Goal: Information Seeking & Learning: Learn about a topic

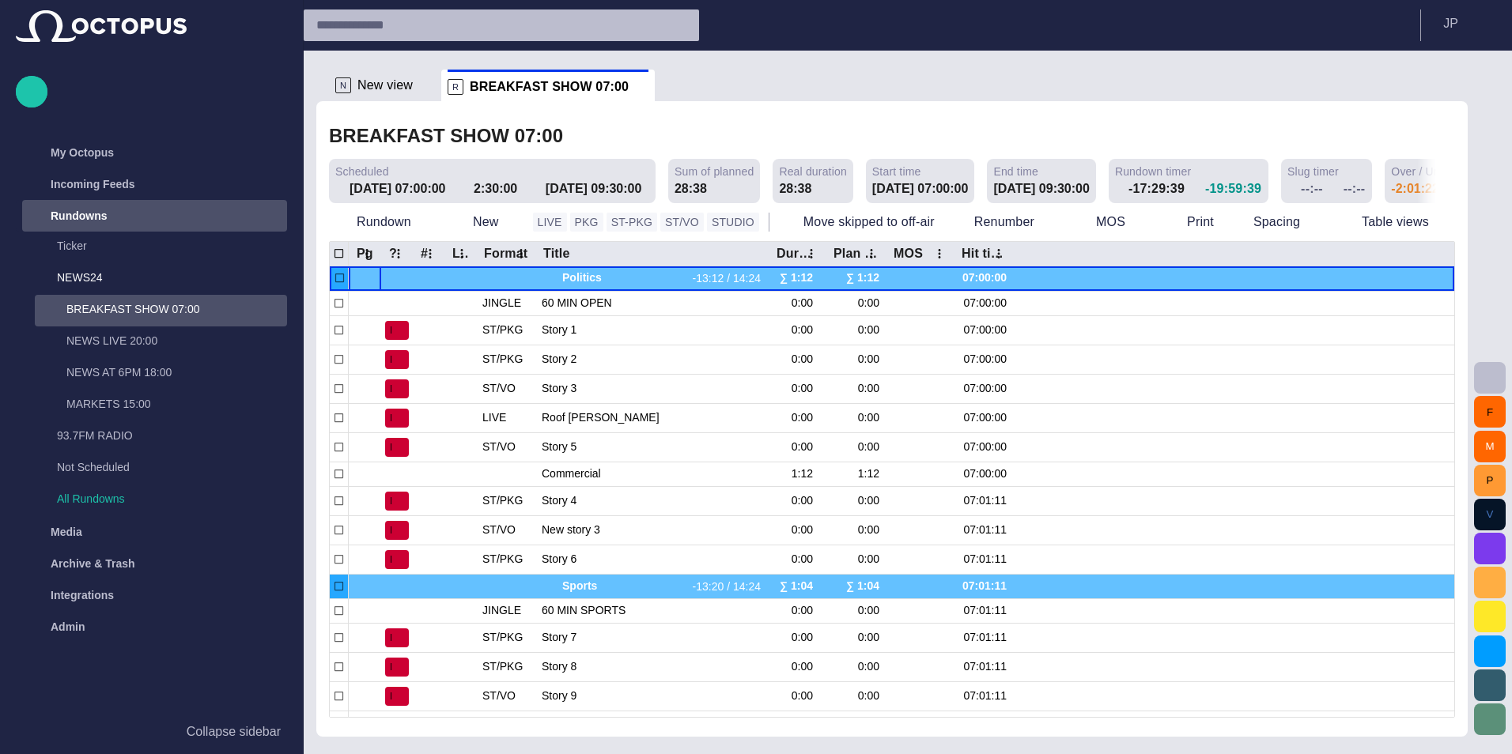
click at [270, 217] on span "main menu" at bounding box center [271, 216] width 13 height 13
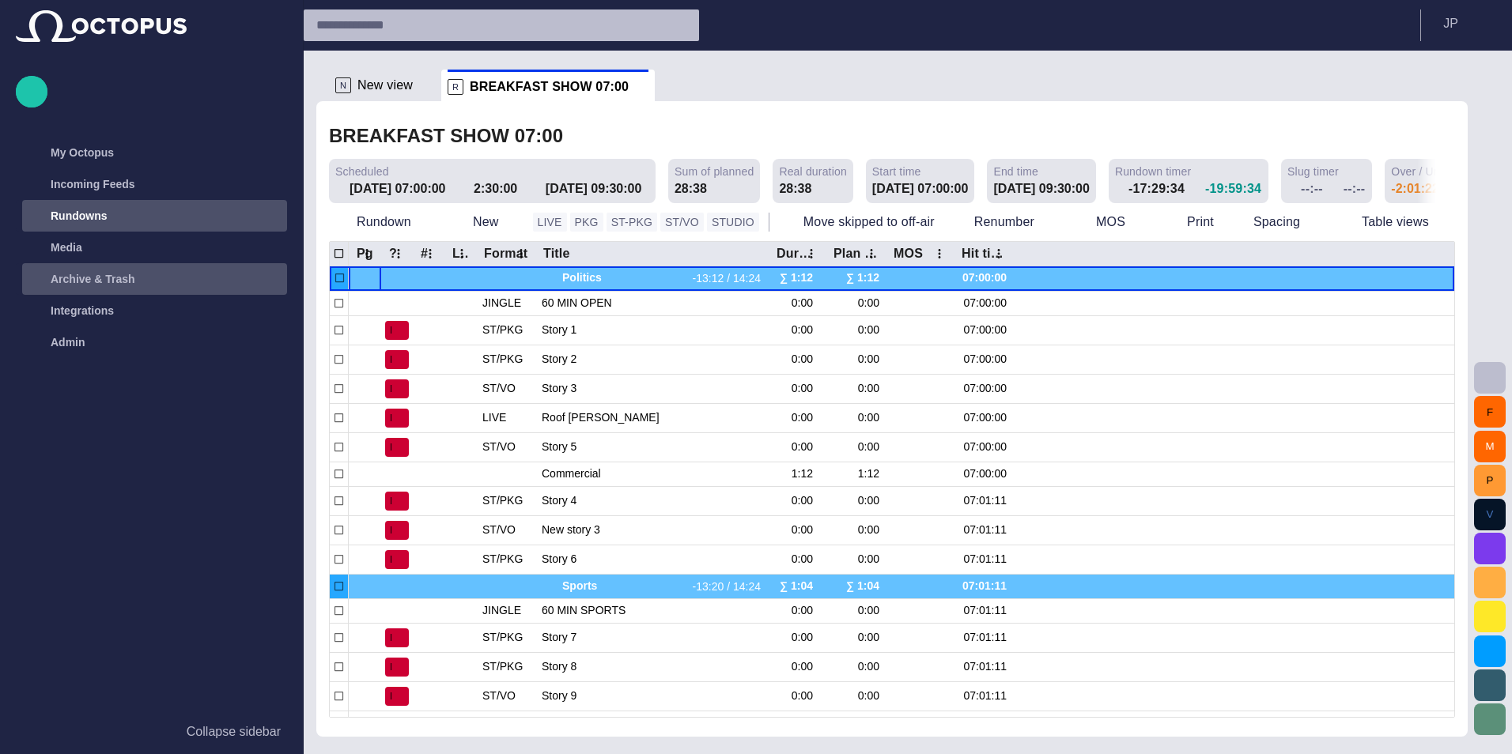
click at [262, 276] on div "main menu" at bounding box center [271, 279] width 32 height 32
click at [270, 278] on span "main menu" at bounding box center [271, 279] width 13 height 13
click at [270, 317] on div "main menu" at bounding box center [271, 311] width 32 height 32
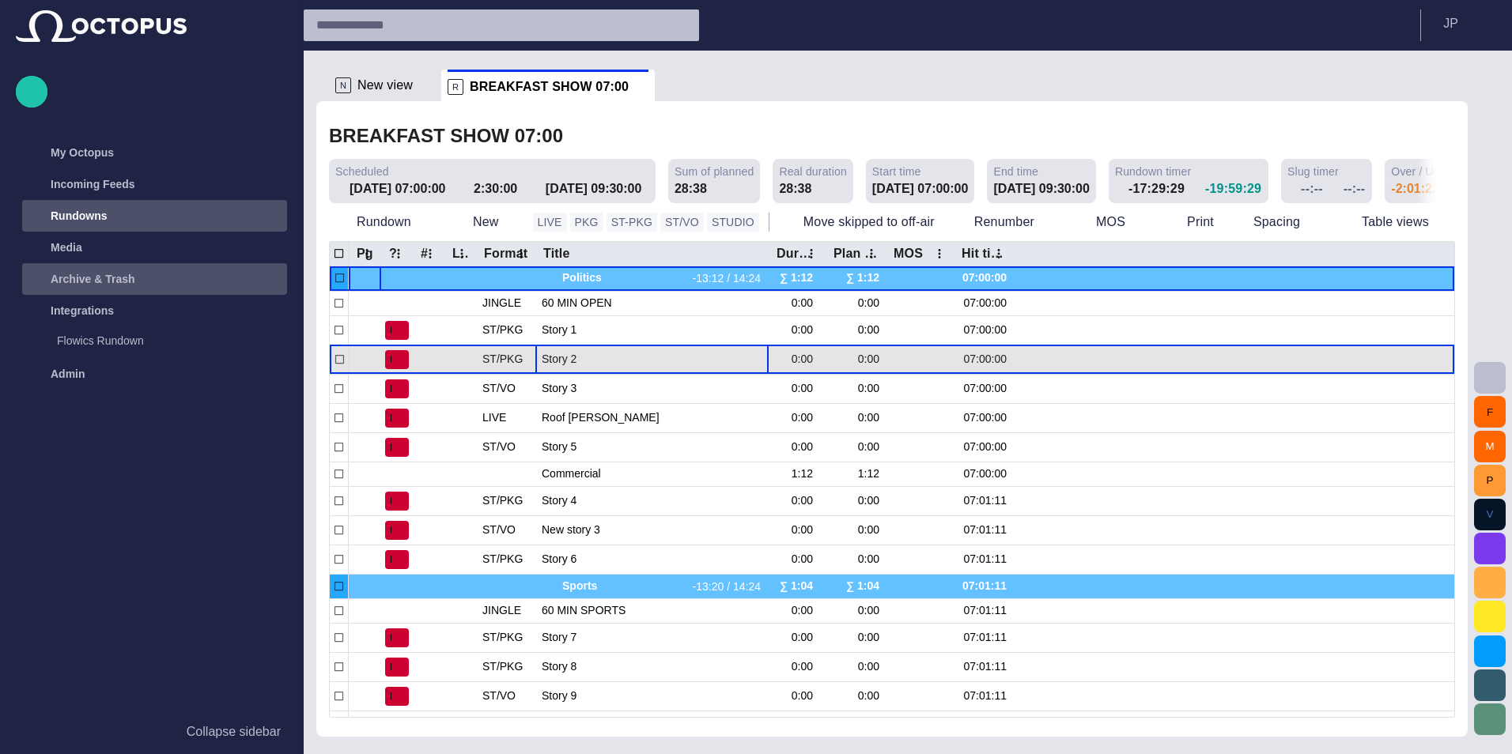
click at [625, 357] on span "Story 2" at bounding box center [652, 359] width 221 height 15
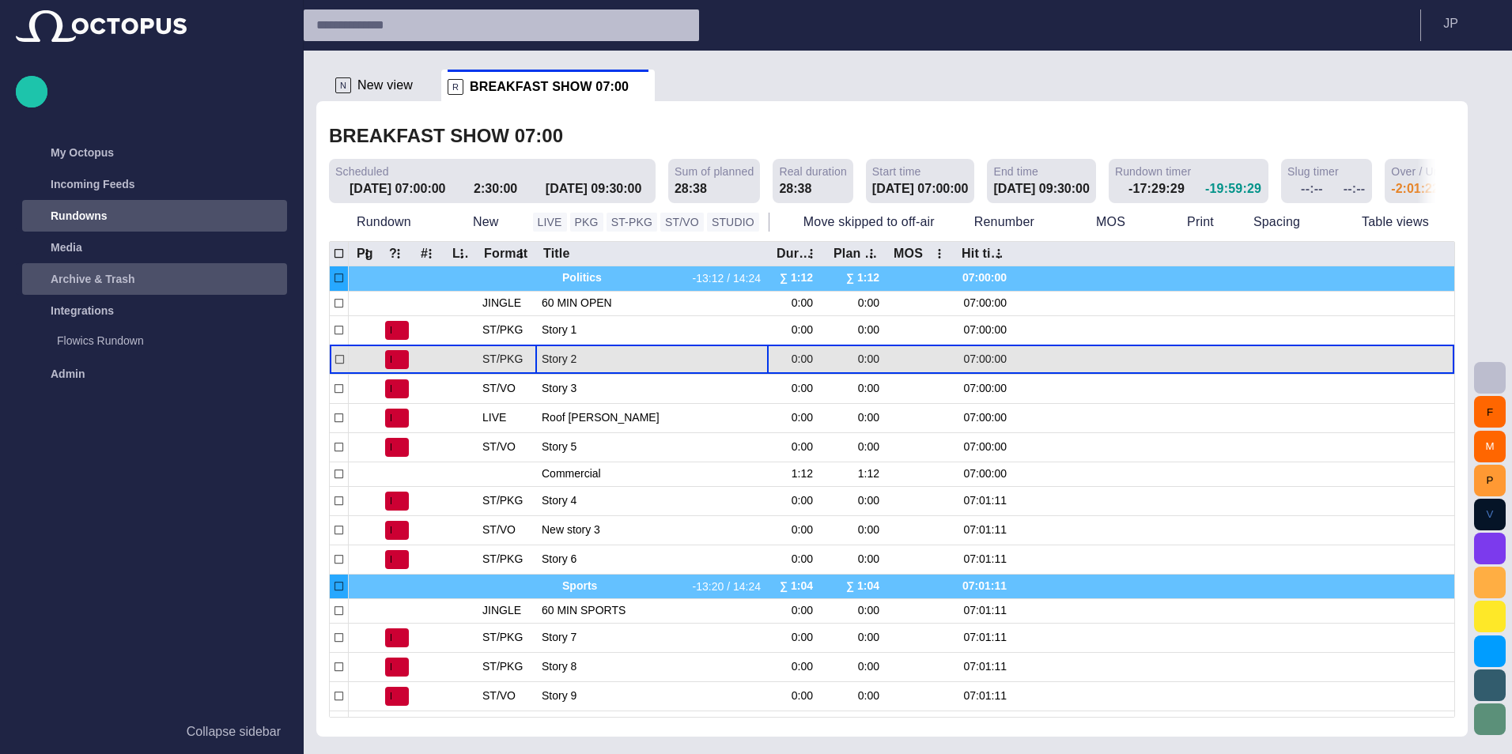
click at [625, 357] on span "Story 2" at bounding box center [652, 359] width 221 height 15
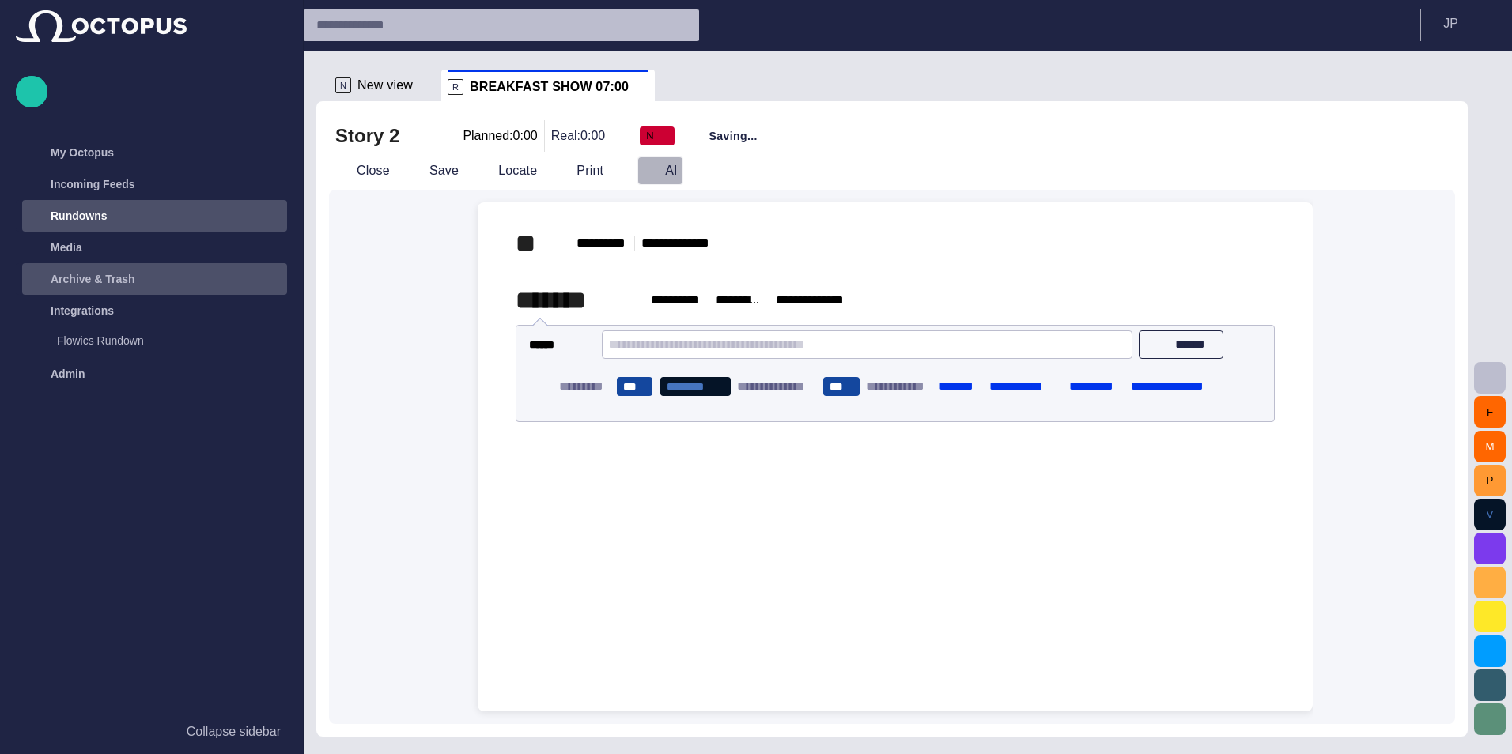
click at [655, 177] on button "AI" at bounding box center [660, 171] width 46 height 28
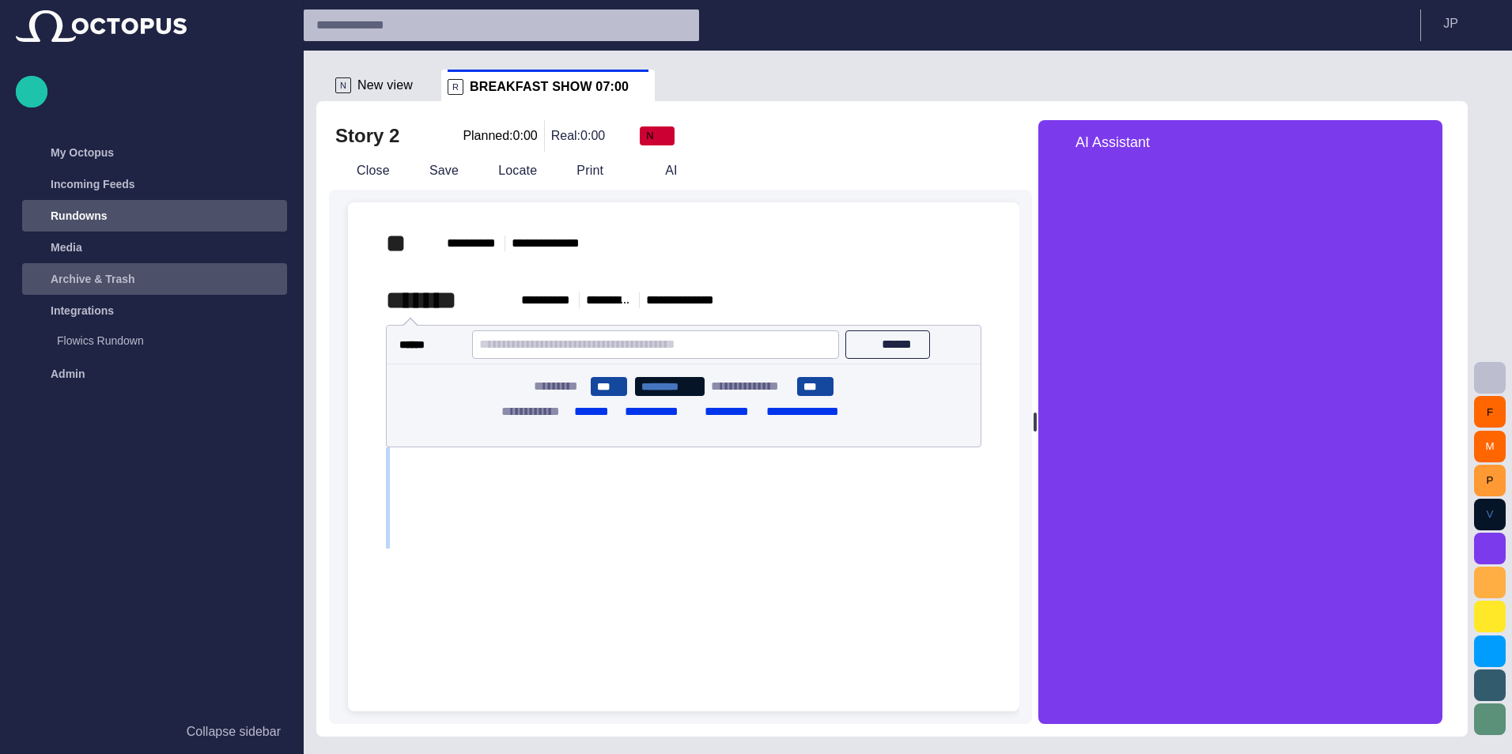
drag, startPoint x: 1112, startPoint y: 420, endPoint x: 1041, endPoint y: 448, distance: 76.3
click at [1038, 448] on div at bounding box center [1035, 422] width 6 height 604
click at [361, 151] on div "Story 2 Planned: 0:00 Real: 0:00 N" at bounding box center [680, 136] width 690 height 32
click at [359, 162] on button "Close" at bounding box center [362, 171] width 66 height 28
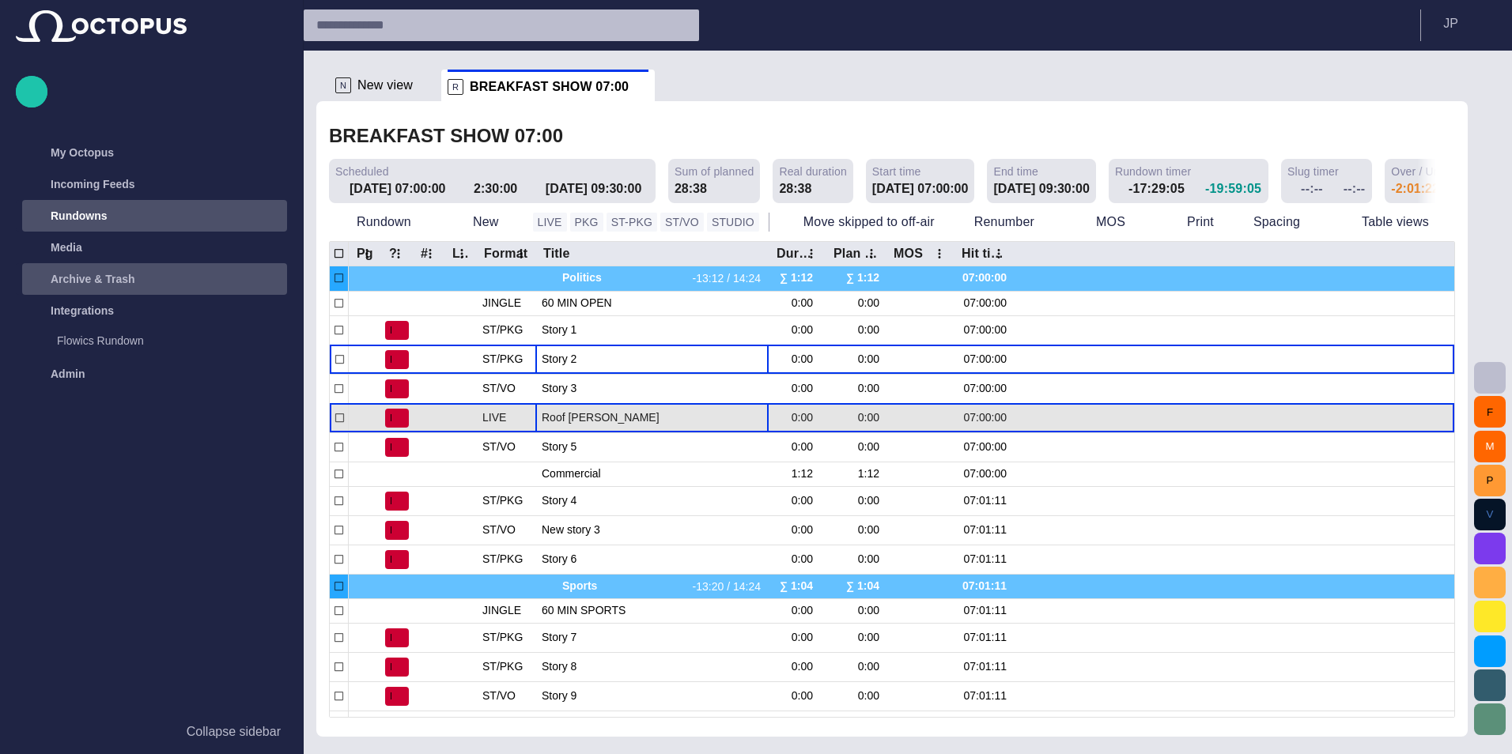
click at [642, 421] on span "Roof [PERSON_NAME]" at bounding box center [652, 417] width 221 height 15
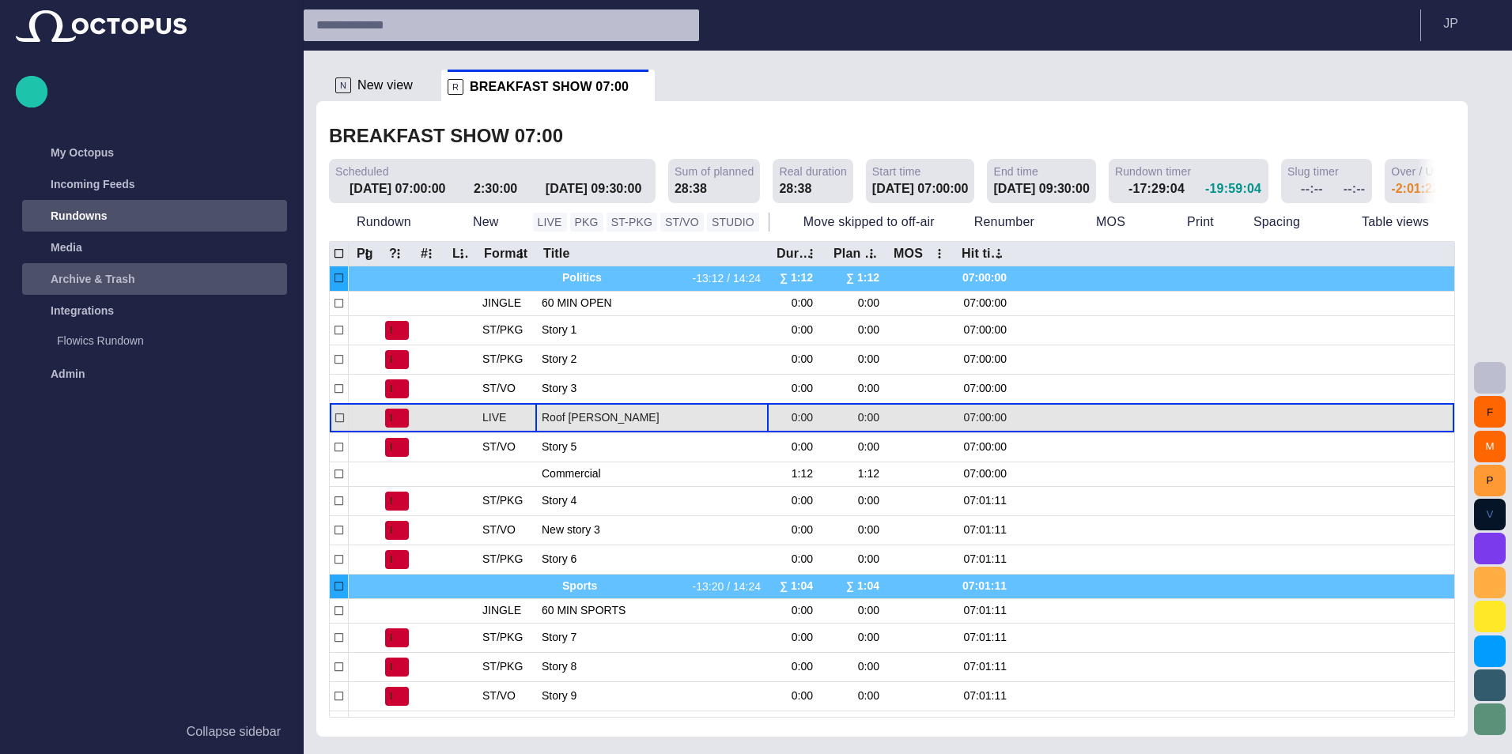
click at [638, 419] on span "Roof [PERSON_NAME]" at bounding box center [652, 417] width 221 height 15
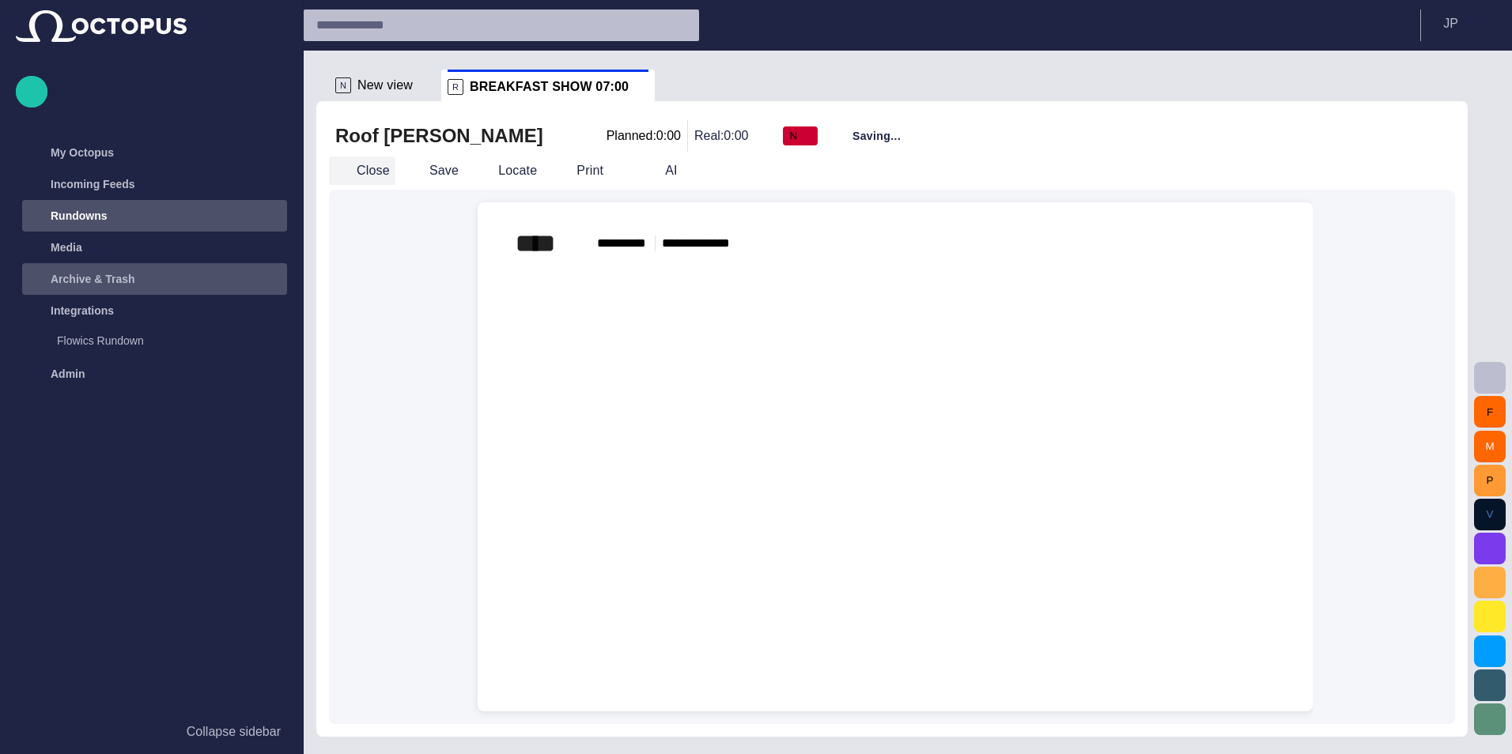
click at [344, 168] on span "button" at bounding box center [342, 171] width 16 height 16
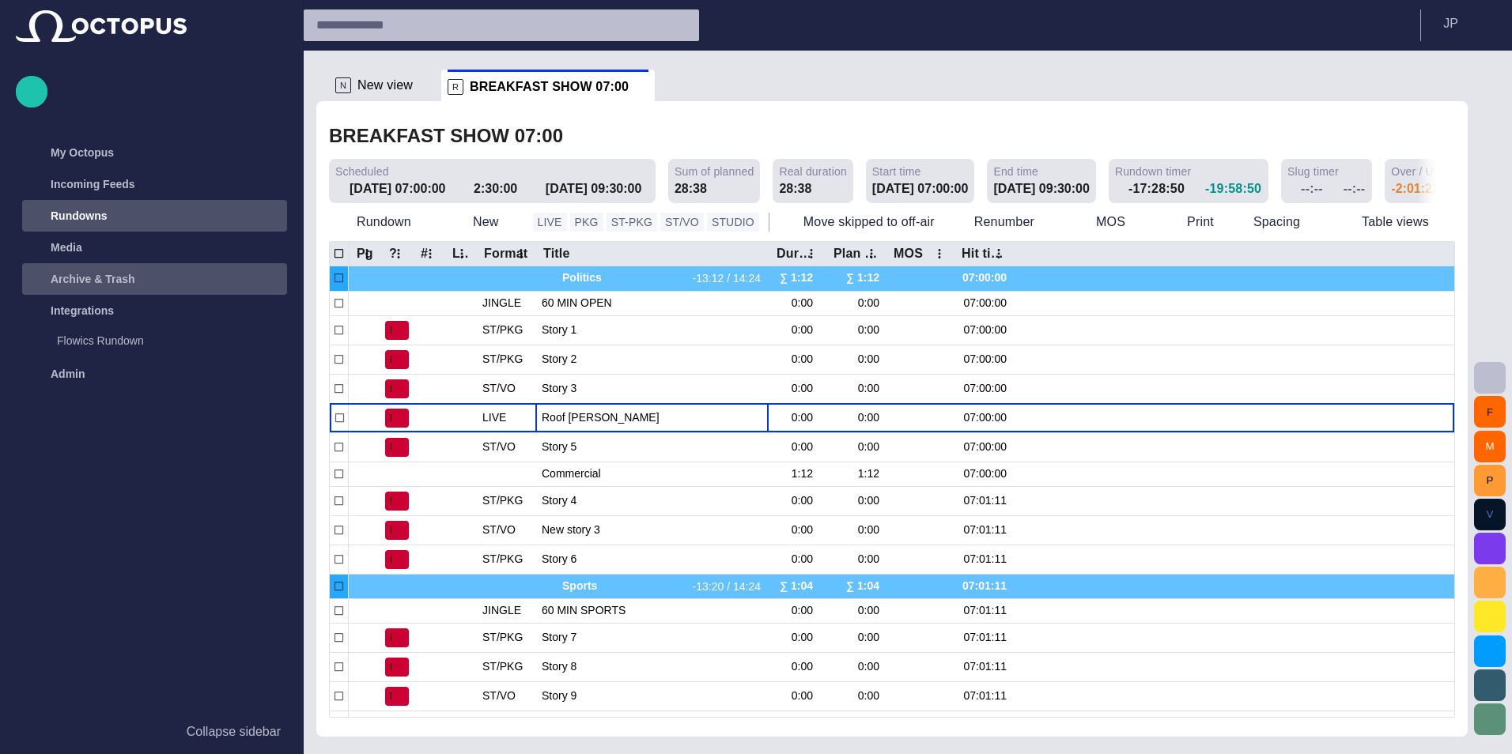
click at [1496, 541] on span "button" at bounding box center [1489, 548] width 19 height 19
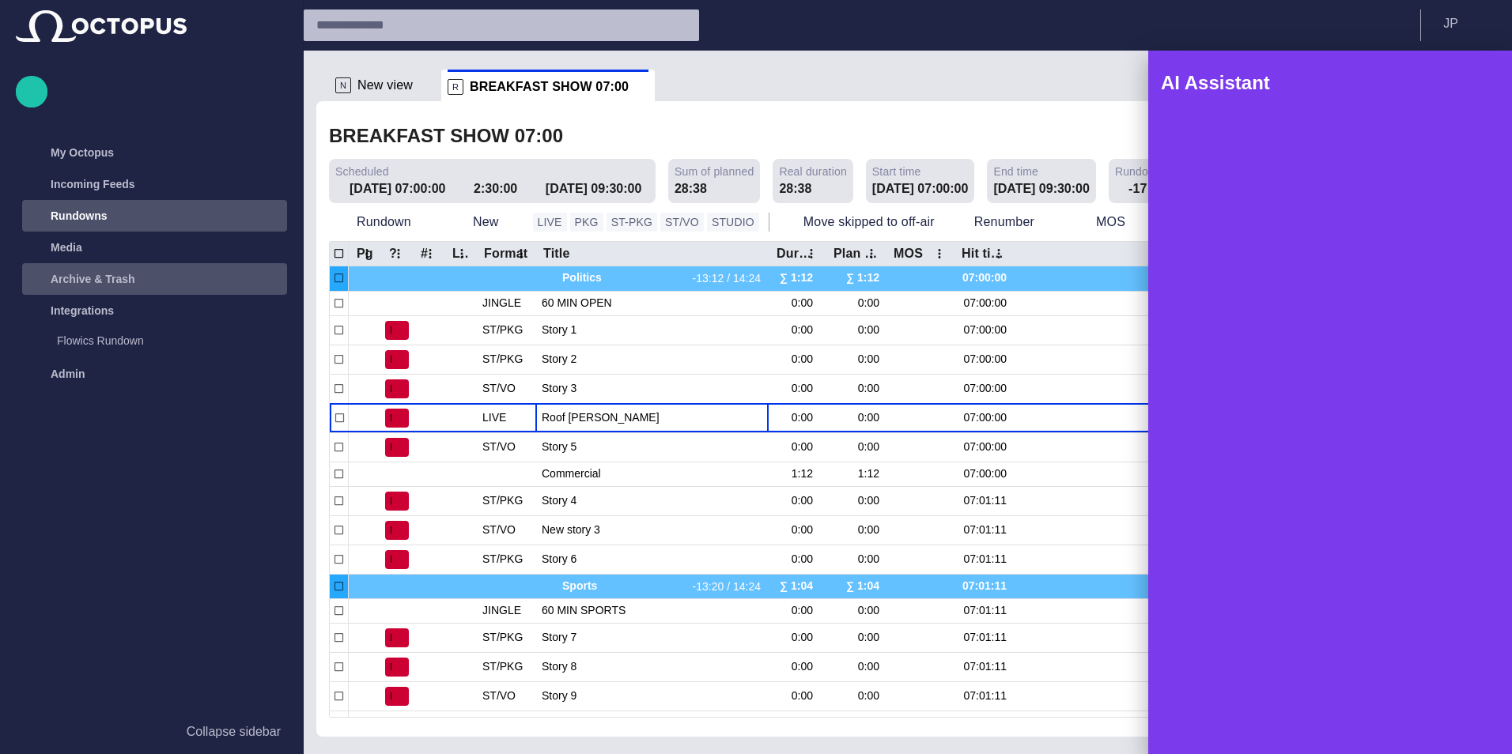
click at [809, 424] on div at bounding box center [756, 377] width 1512 height 754
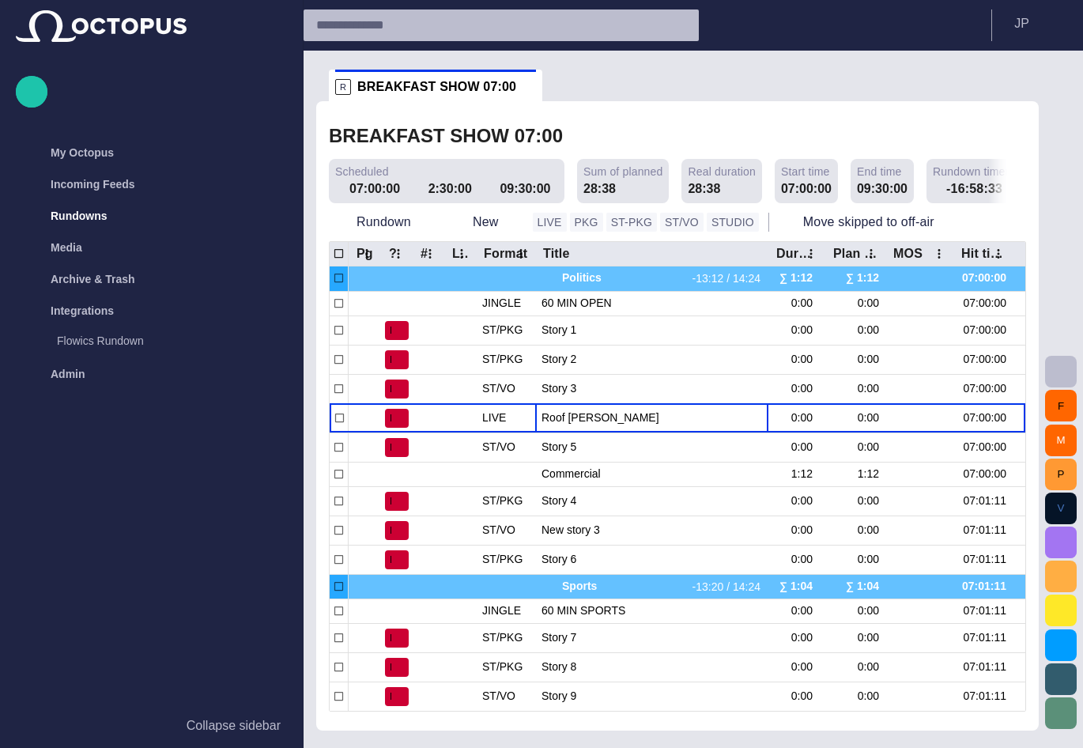
click at [1058, 546] on span "button" at bounding box center [1061, 542] width 19 height 19
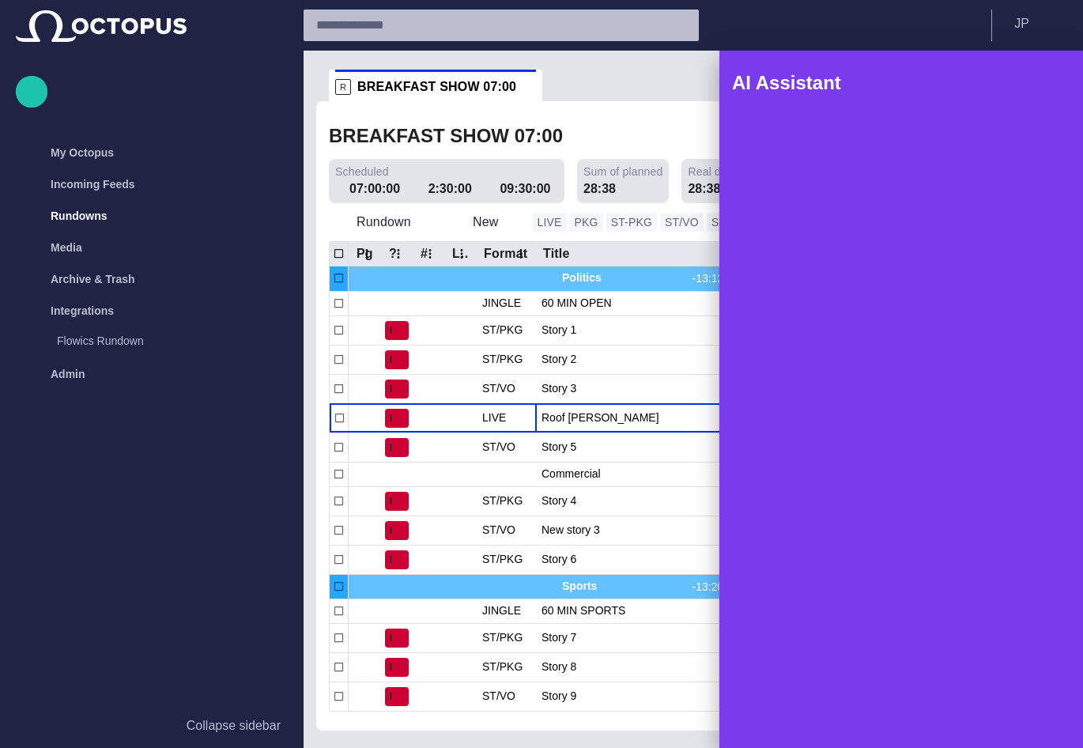
click at [894, 62] on div "AI Assistant" at bounding box center [901, 73] width 338 height 45
click at [995, 79] on span "button" at bounding box center [1001, 83] width 19 height 19
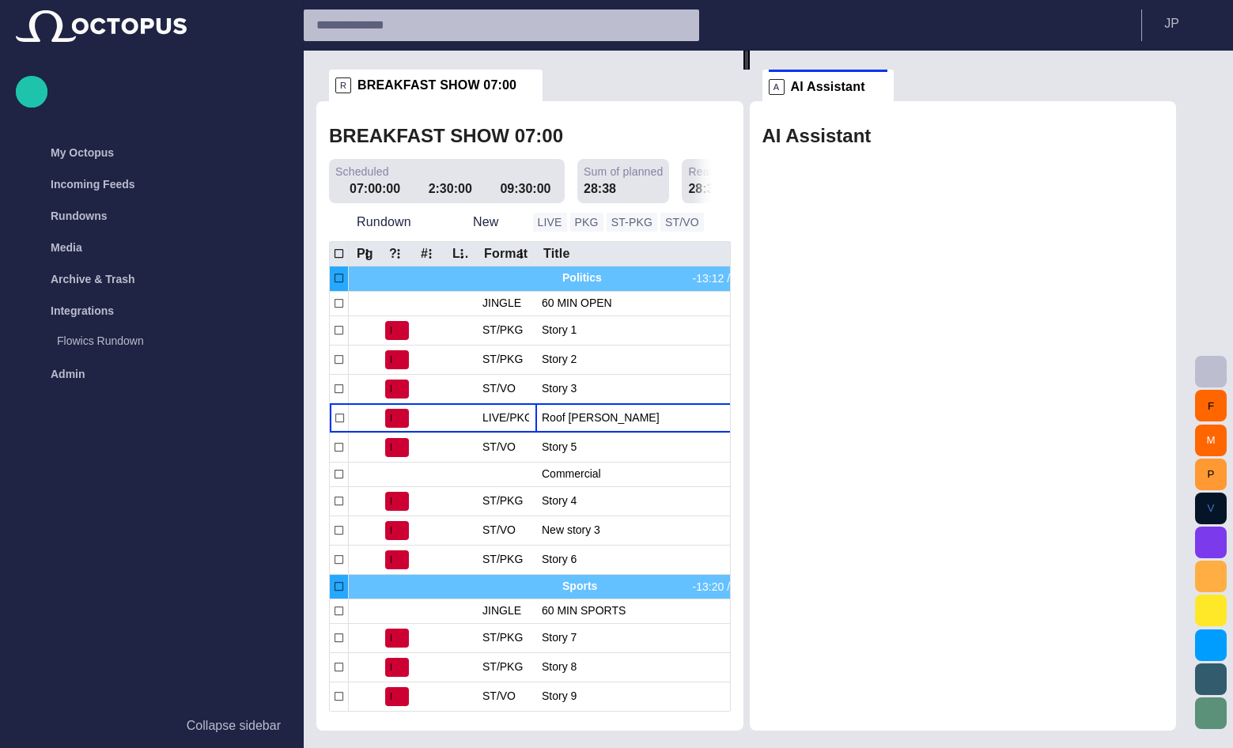
click at [877, 81] on span at bounding box center [879, 87] width 16 height 16
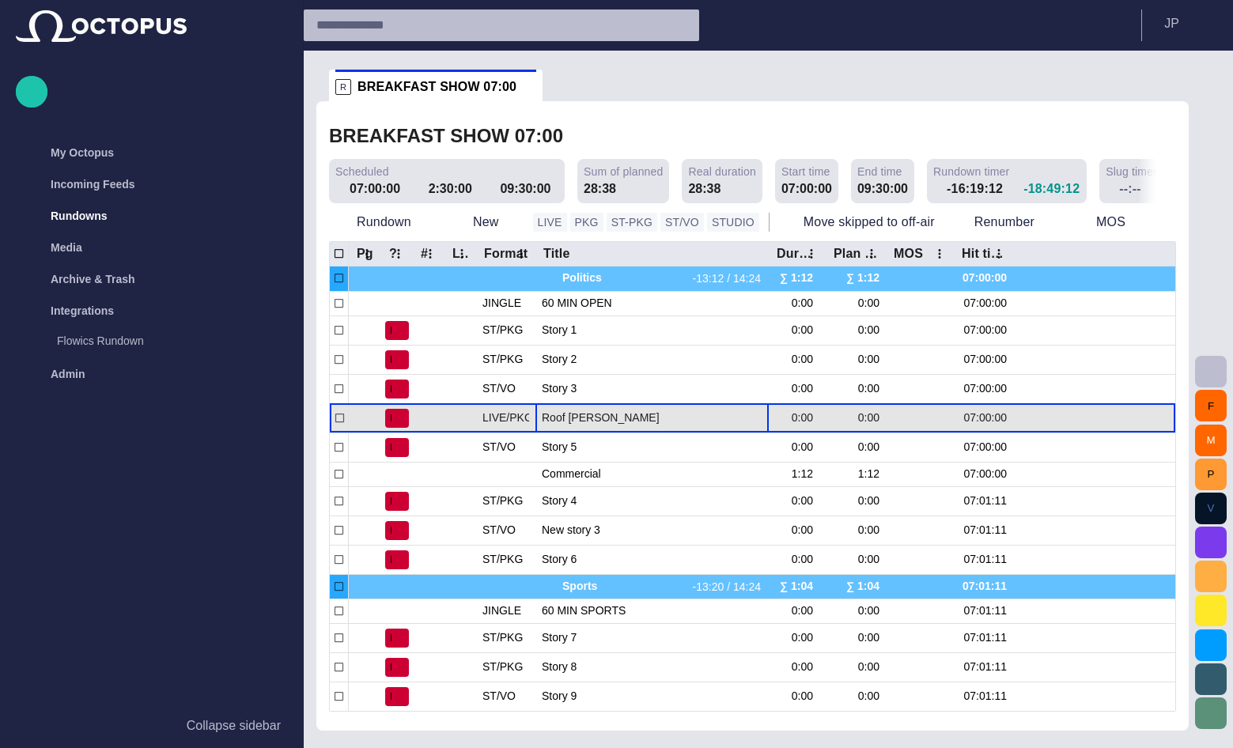
click at [579, 425] on span "Roof [PERSON_NAME]" at bounding box center [652, 417] width 221 height 15
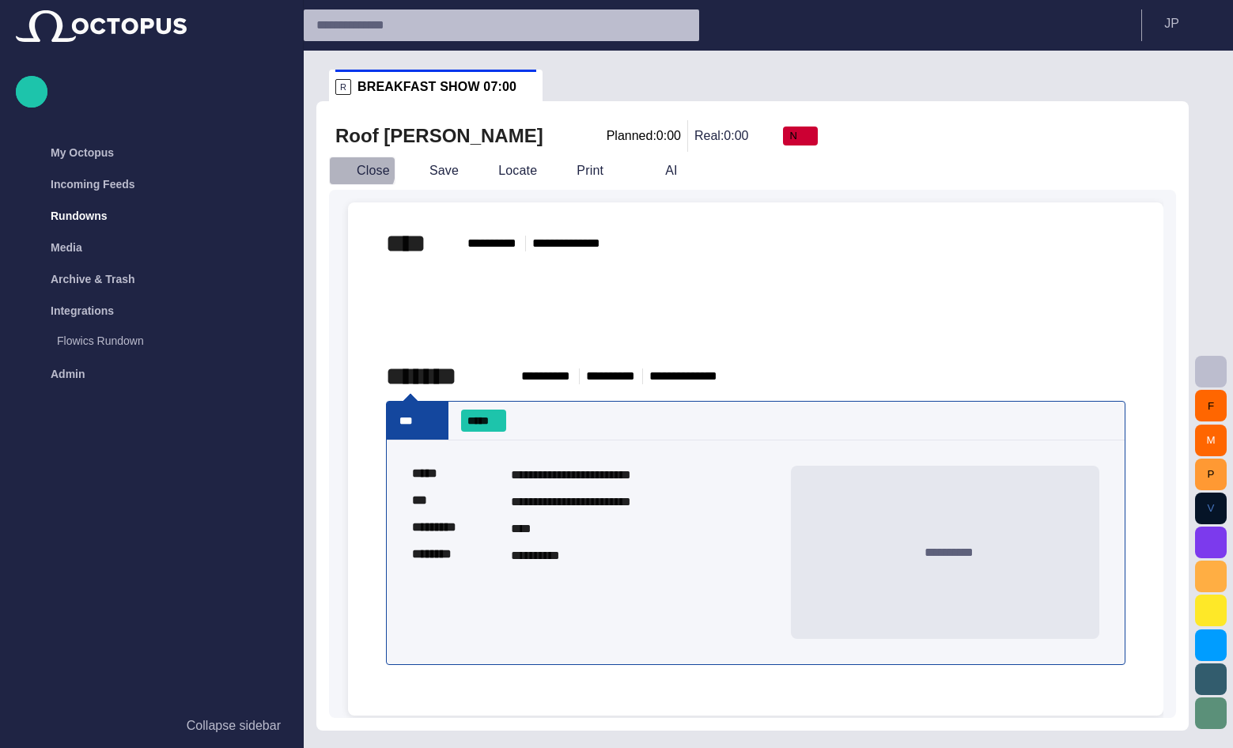
click at [336, 164] on span "button" at bounding box center [342, 171] width 16 height 16
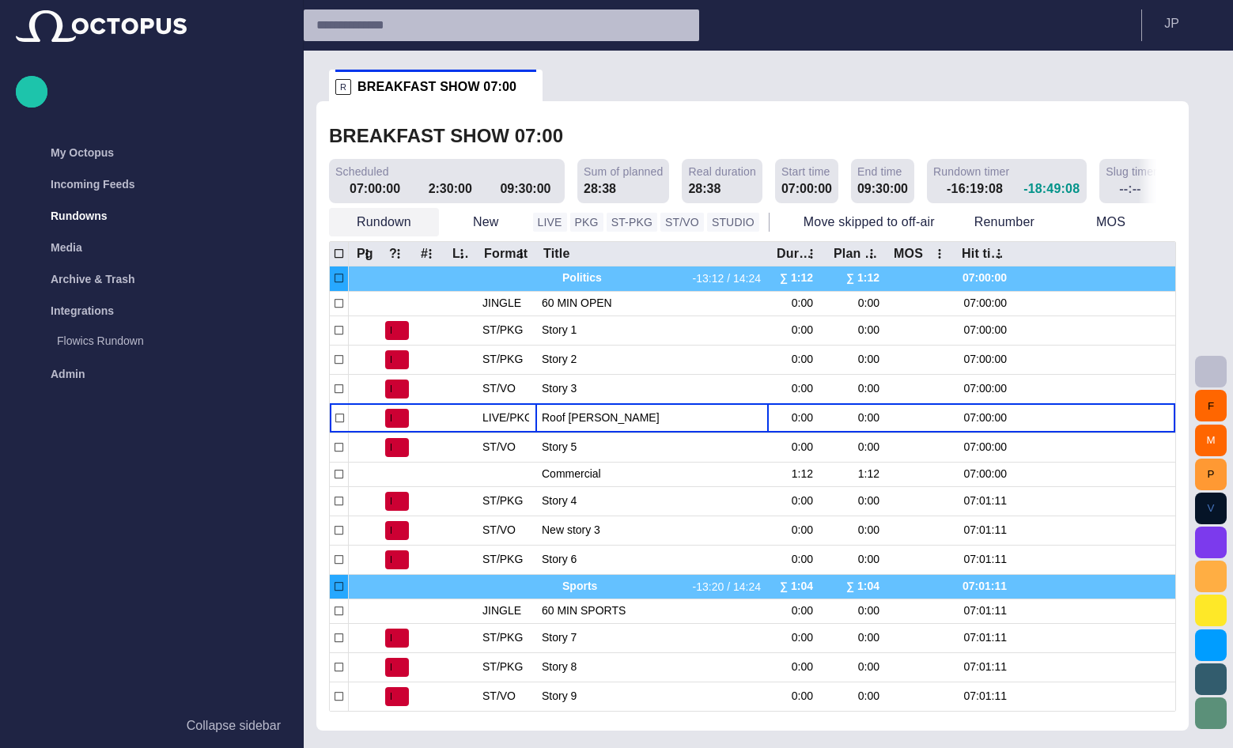
click at [398, 221] on button "Rundown" at bounding box center [384, 222] width 110 height 28
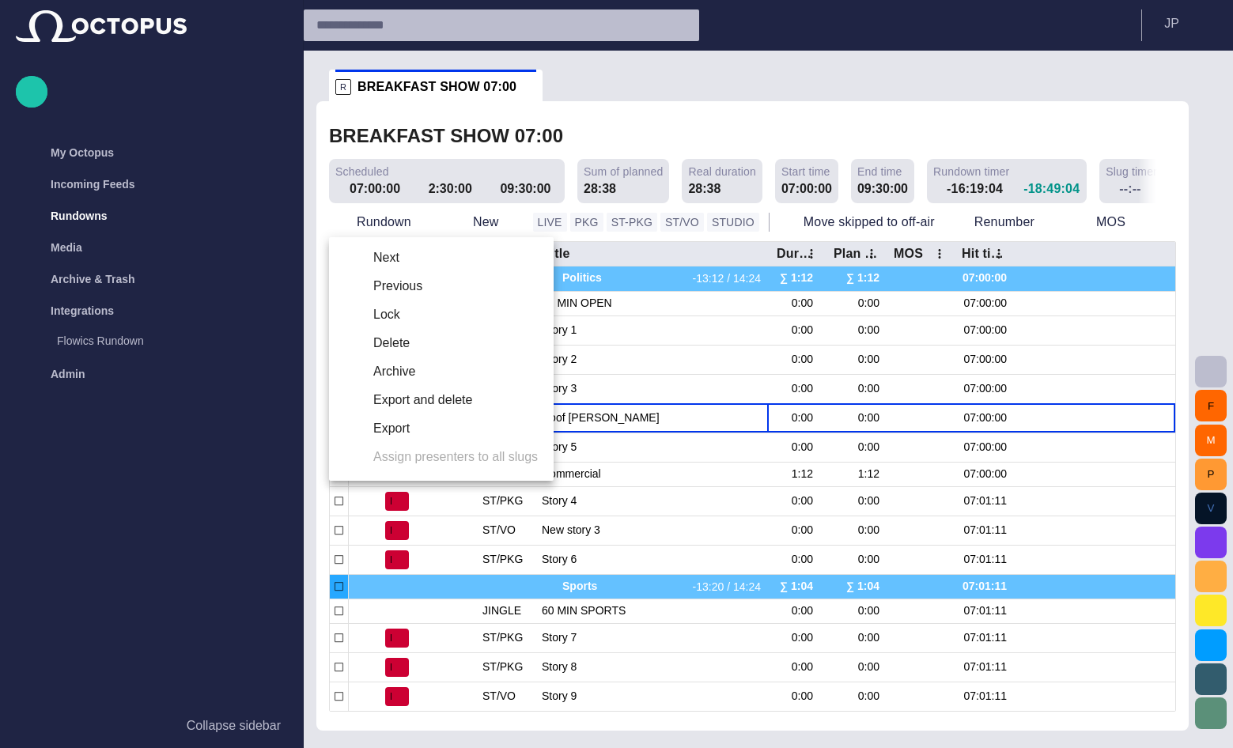
click at [420, 219] on div at bounding box center [616, 374] width 1233 height 748
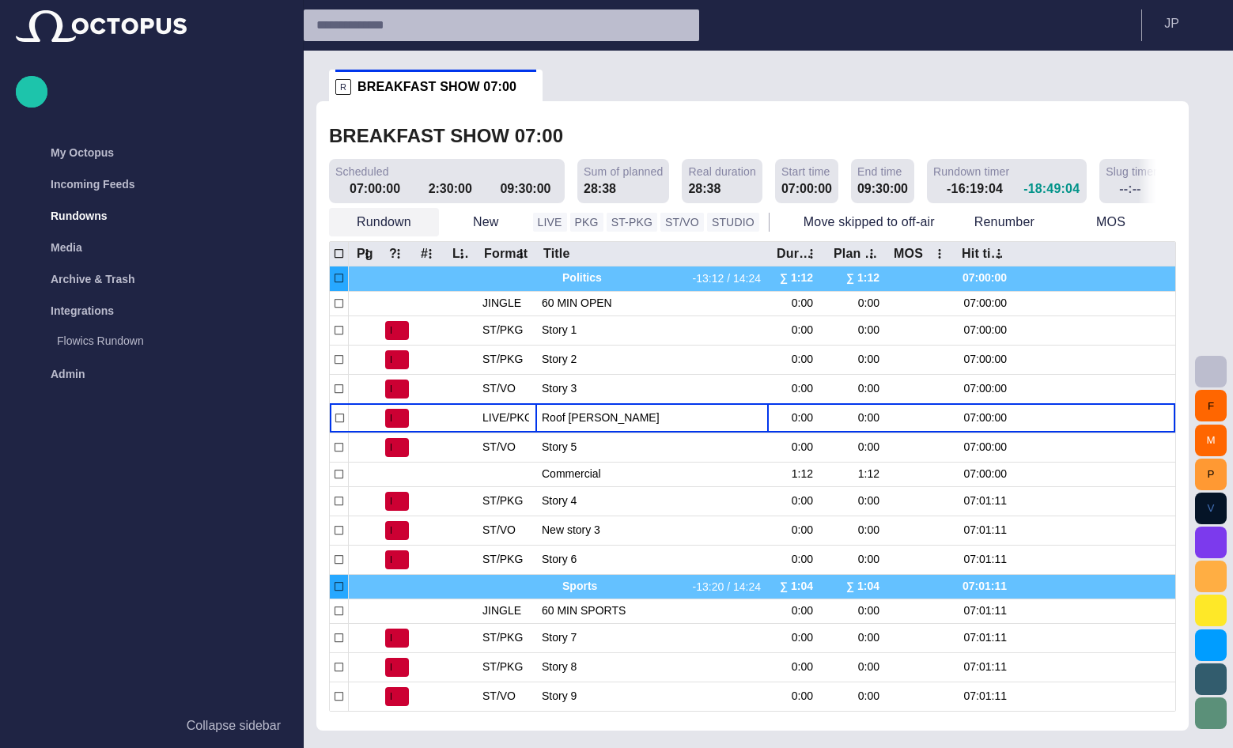
click at [376, 218] on button "Rundown" at bounding box center [384, 222] width 110 height 28
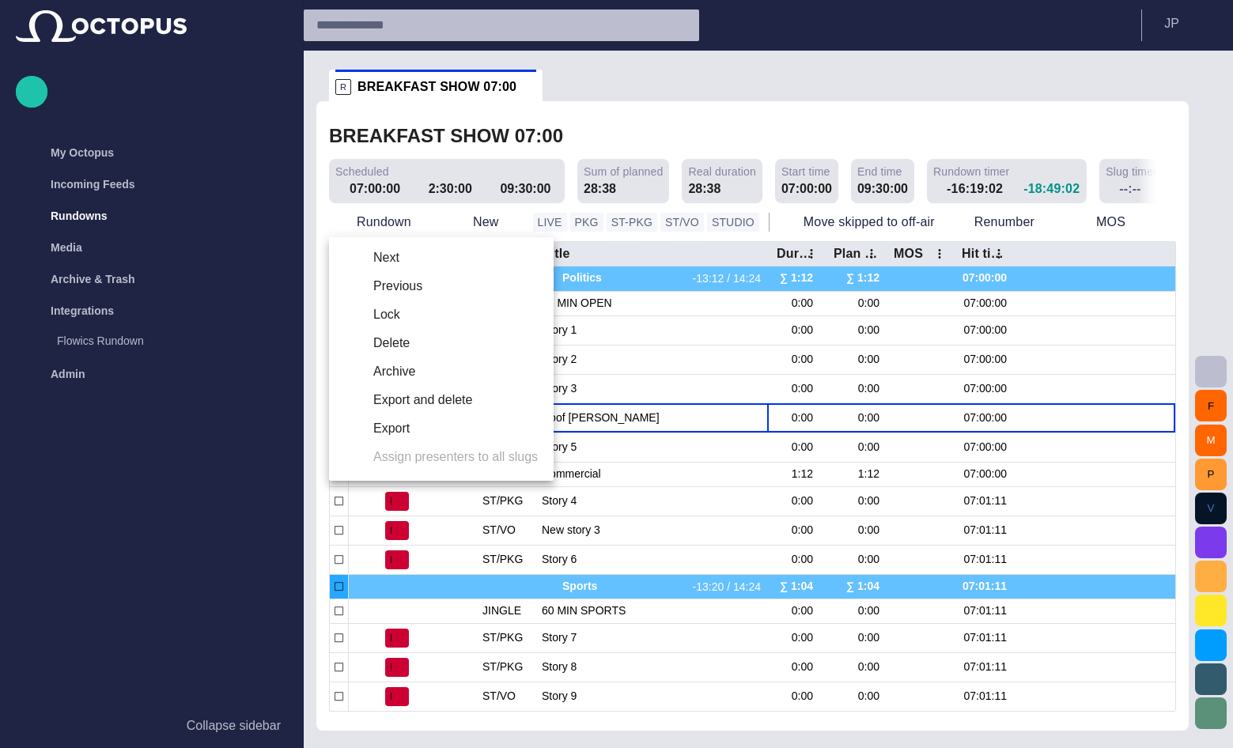
click at [81, 213] on div at bounding box center [616, 374] width 1233 height 748
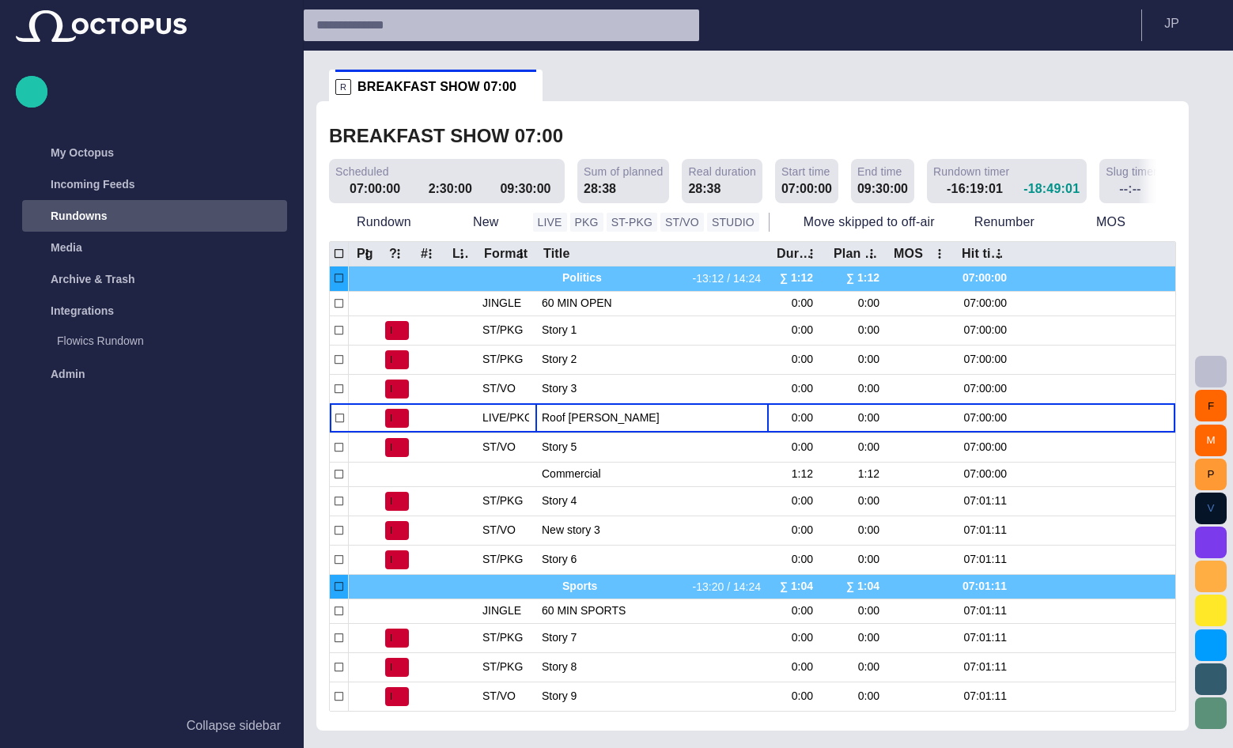
click at [258, 210] on div "main menu" at bounding box center [271, 216] width 32 height 32
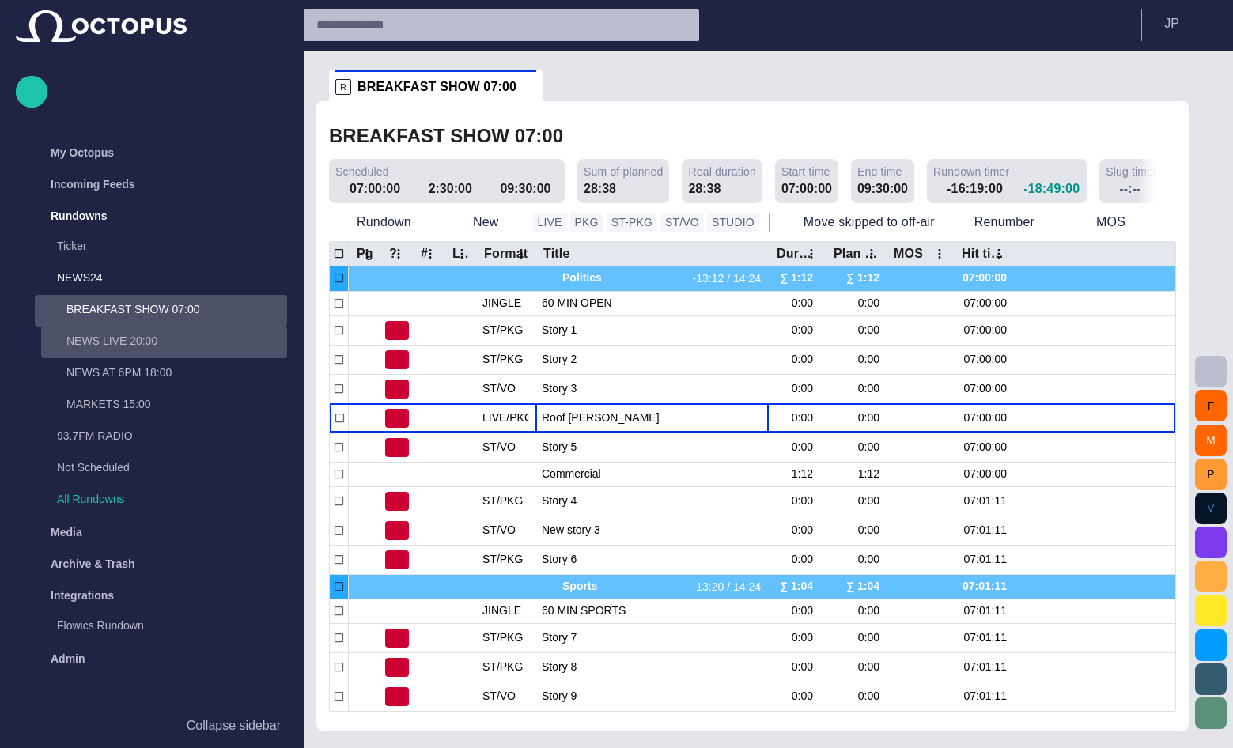
click at [103, 356] on div "NEWS LIVE 20:00" at bounding box center [164, 343] width 246 height 32
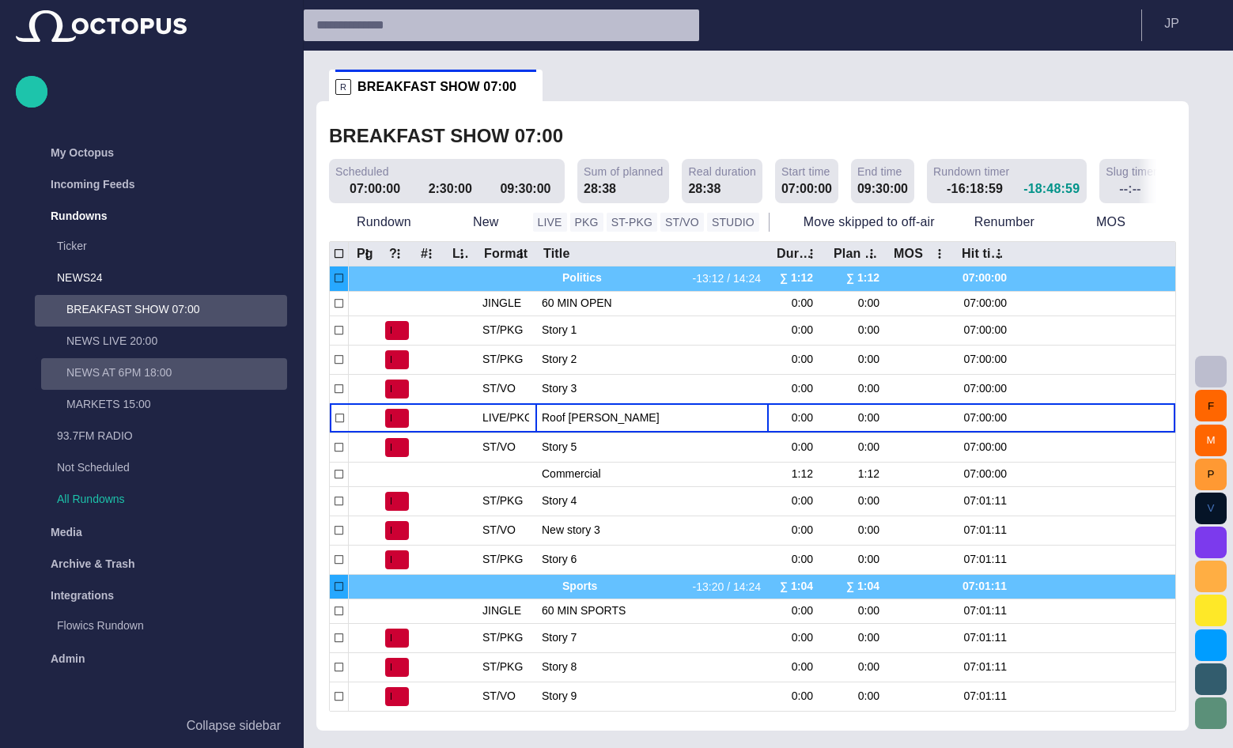
click at [105, 380] on p "NEWS AT 6PM 18:00" at bounding box center [176, 372] width 221 height 16
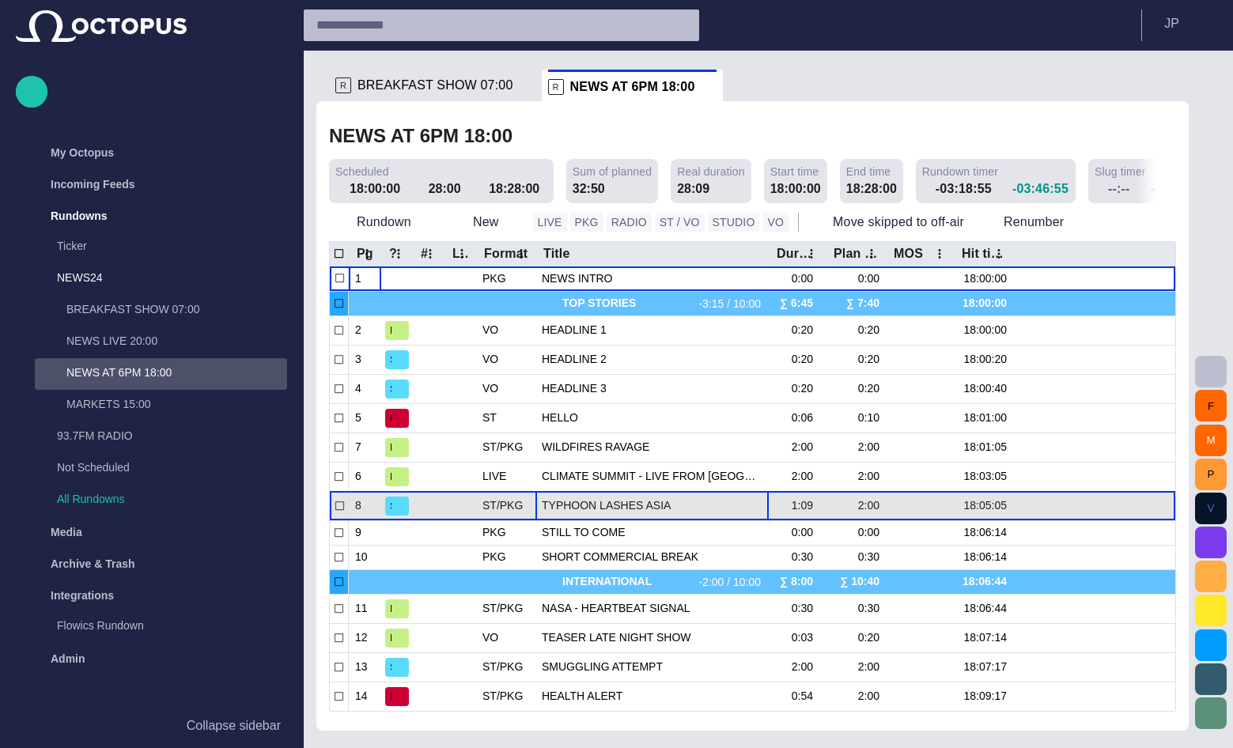
click at [592, 500] on span "TYPHOON LASHES ASIA" at bounding box center [652, 505] width 221 height 15
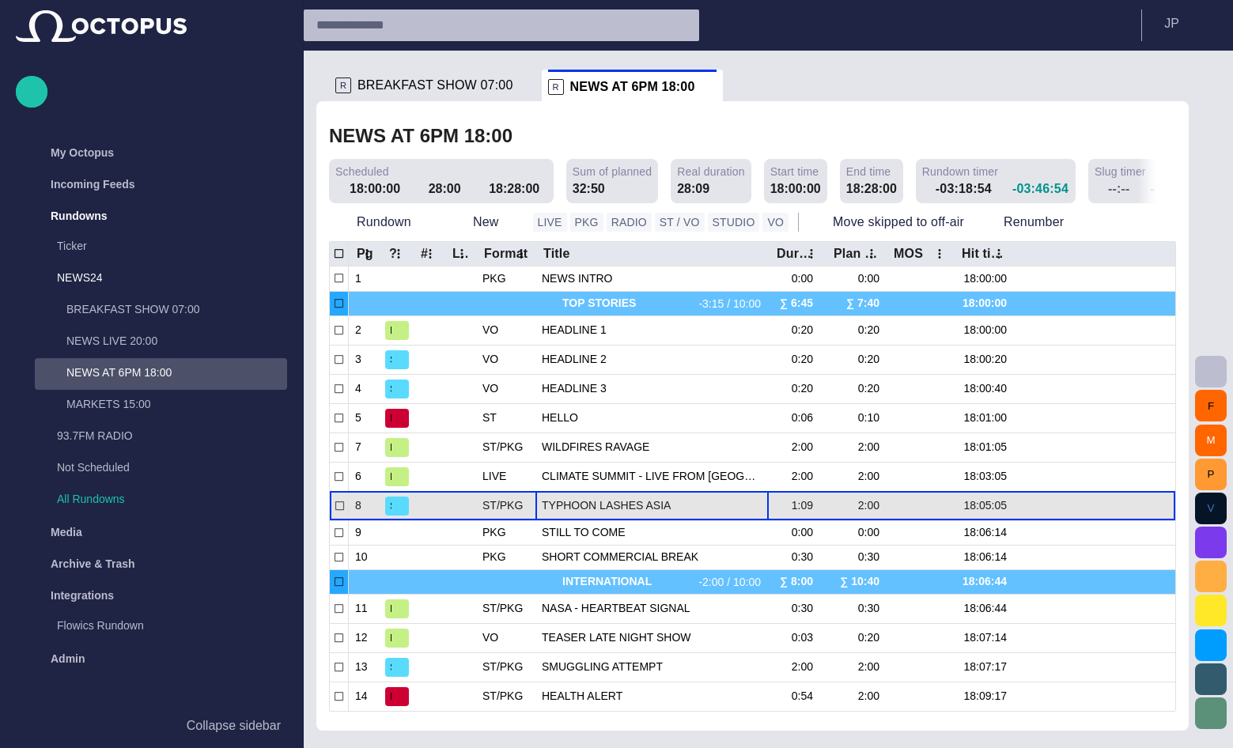
click at [592, 500] on span "TYPHOON LASHES ASIA" at bounding box center [652, 505] width 221 height 15
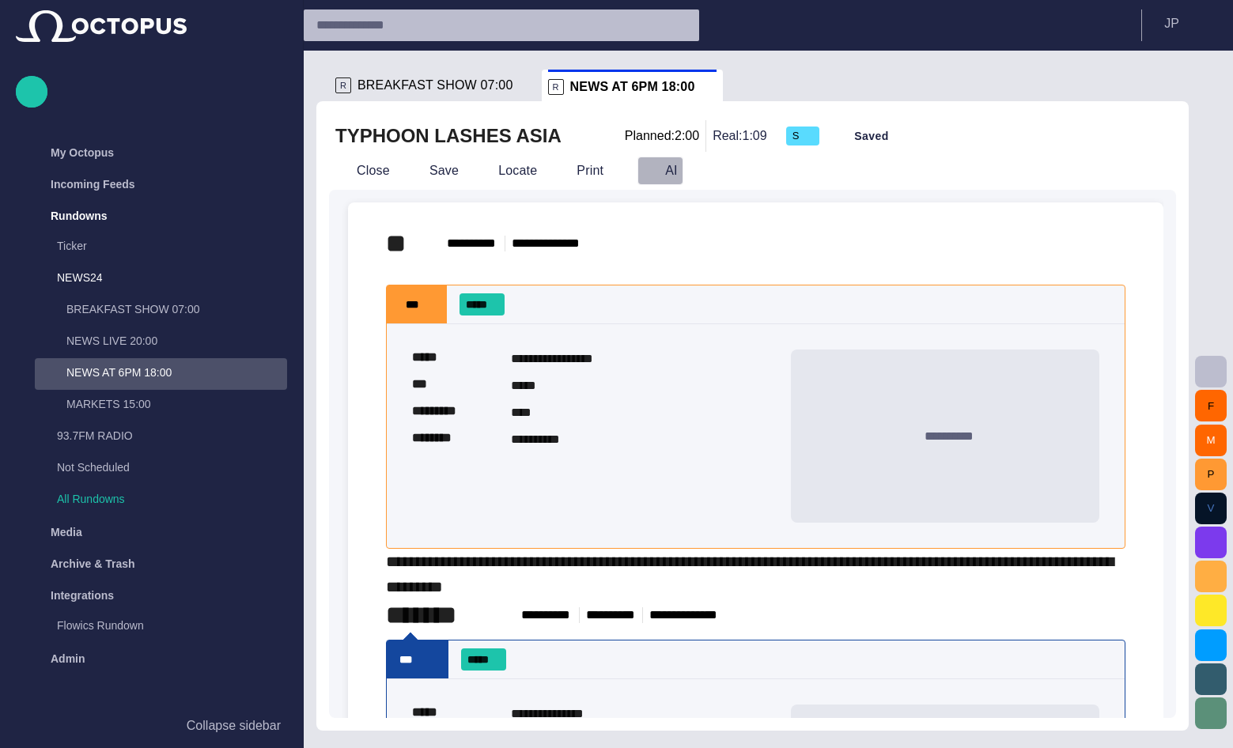
click at [659, 179] on button "AI" at bounding box center [660, 171] width 46 height 28
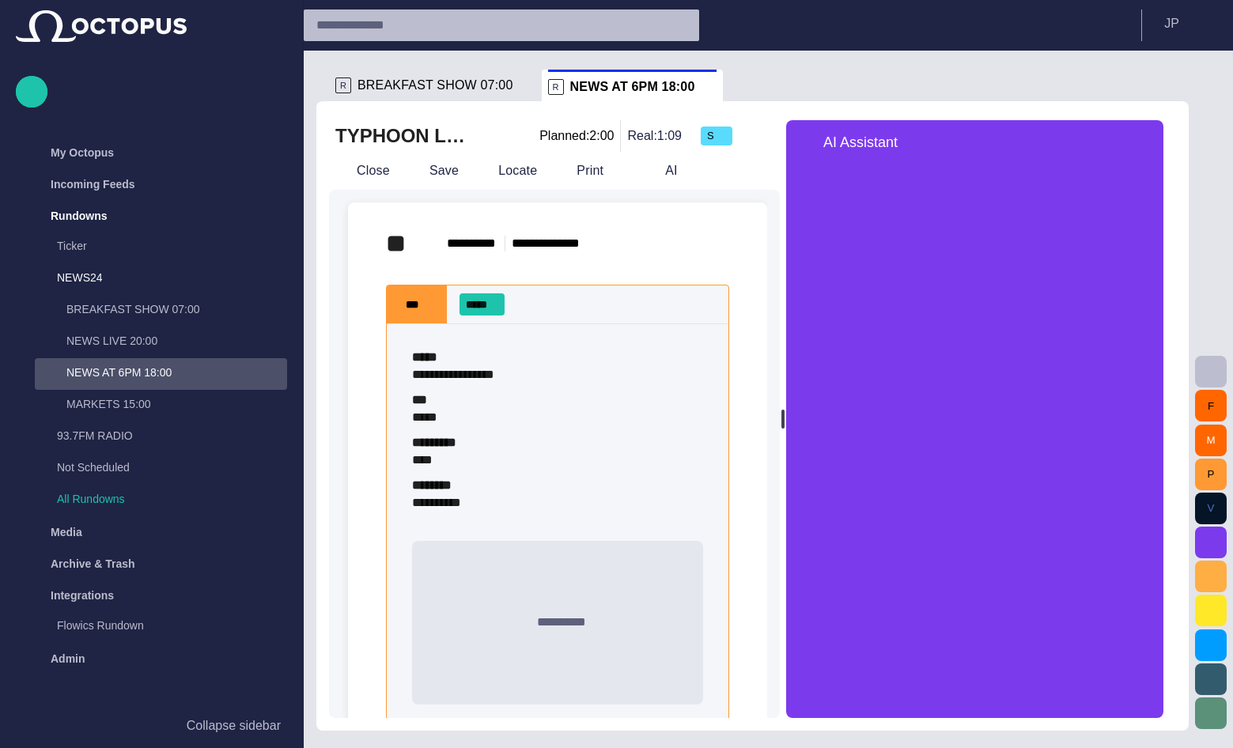
drag, startPoint x: 918, startPoint y: 415, endPoint x: 787, endPoint y: 428, distance: 131.9
click at [784, 428] on div at bounding box center [782, 419] width 3 height 19
